Goal: Find specific page/section: Find specific page/section

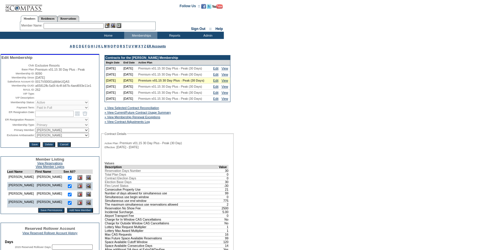
click at [93, 26] on input "text" at bounding box center [74, 26] width 60 height 6
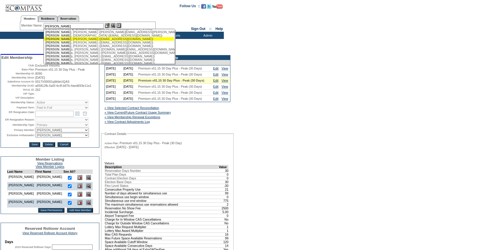
scroll to position [33, 0]
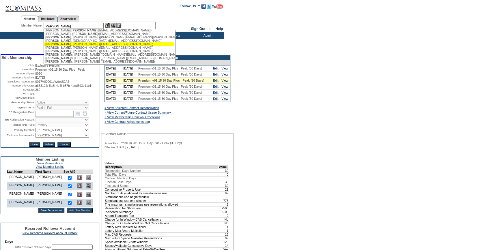
click at [85, 46] on div "Owen , David (dko1716@gmail.com)" at bounding box center [108, 43] width 127 height 3
type input "Owen, David (dko1716@gmail.com)"
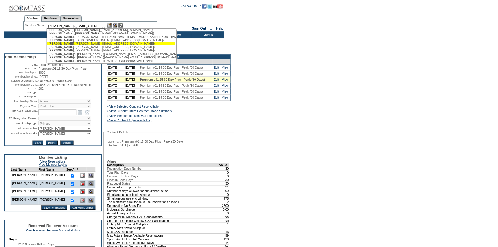
scroll to position [0, 0]
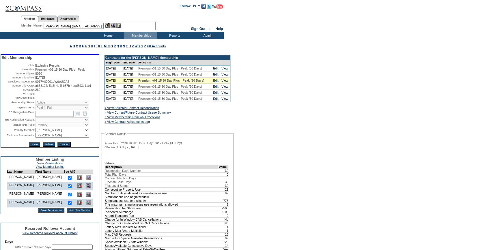
click at [109, 27] on img at bounding box center [107, 25] width 5 height 5
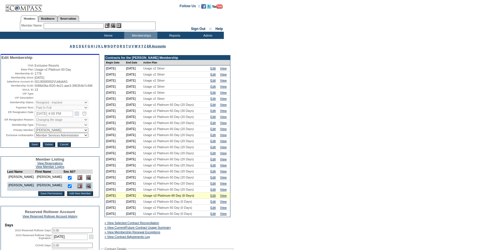
click at [82, 25] on input "text" at bounding box center [74, 26] width 60 height 6
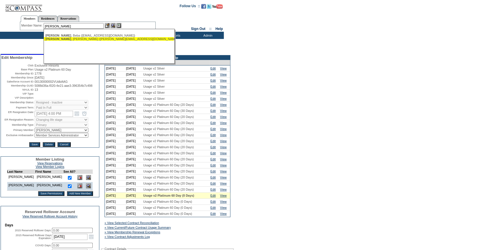
click at [81, 39] on div "[PERSON_NAME] ([PERSON_NAME][EMAIL_ADDRESS][DOMAIN_NAME])" at bounding box center [108, 38] width 127 height 3
type input "[PERSON_NAME] ([PERSON_NAME][EMAIL_ADDRESS][DOMAIN_NAME])"
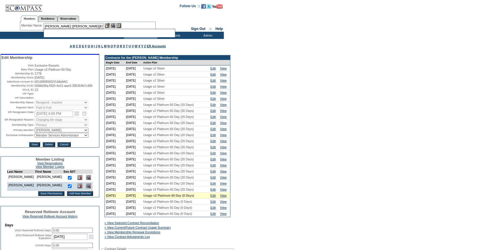
click at [108, 27] on img at bounding box center [107, 25] width 5 height 5
